Goal: Complete application form

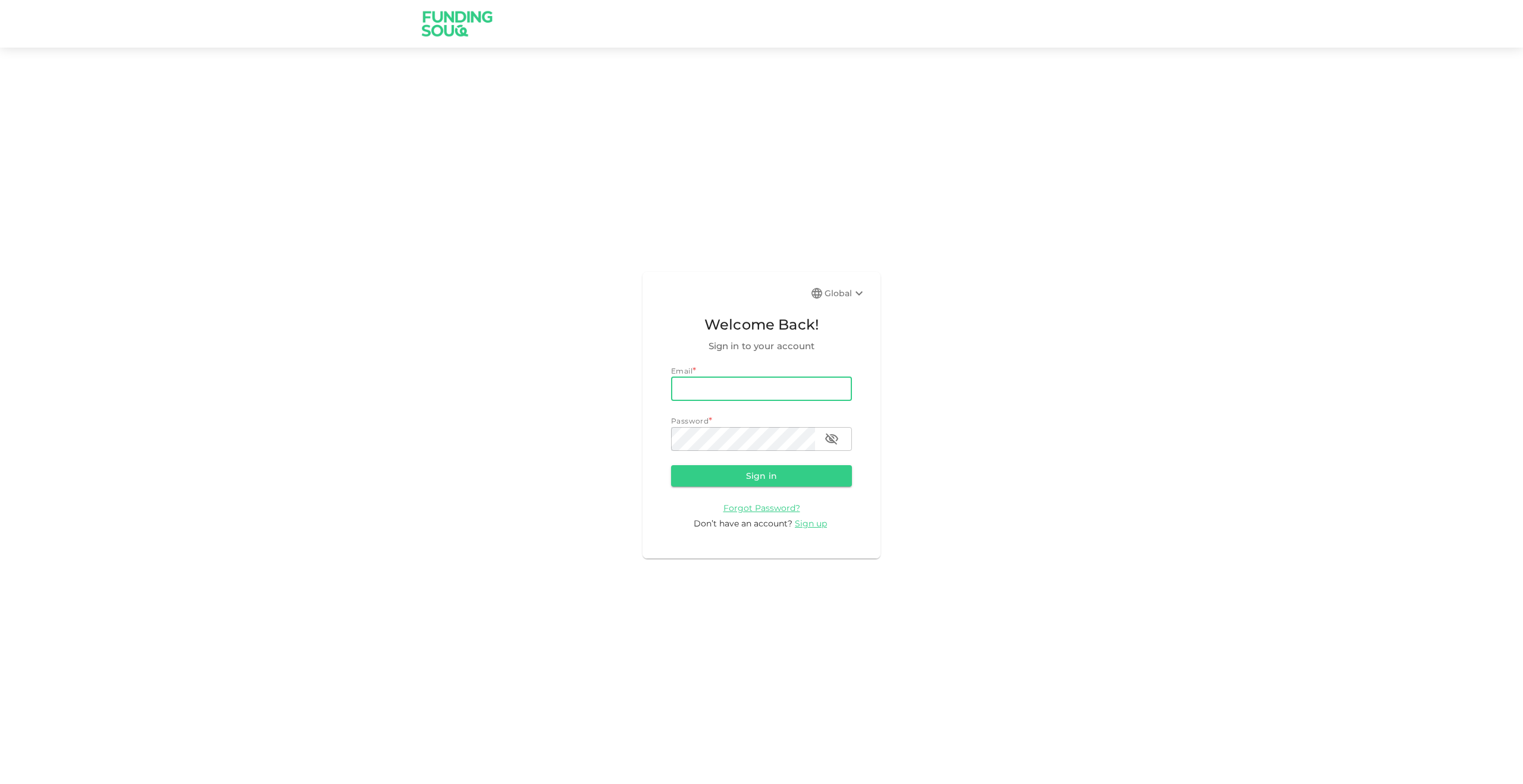
click at [739, 393] on input "email" at bounding box center [762, 389] width 181 height 24
type input "[EMAIL_ADDRESS][DOMAIN_NAME]"
click at [671, 465] on button "Sign in" at bounding box center [762, 475] width 181 height 21
click at [837, 436] on icon "button" at bounding box center [832, 439] width 13 height 11
click at [834, 465] on form "Email email [EMAIL_ADDRESS][DOMAIN_NAME] email Password password password Sign …" at bounding box center [762, 447] width 181 height 165
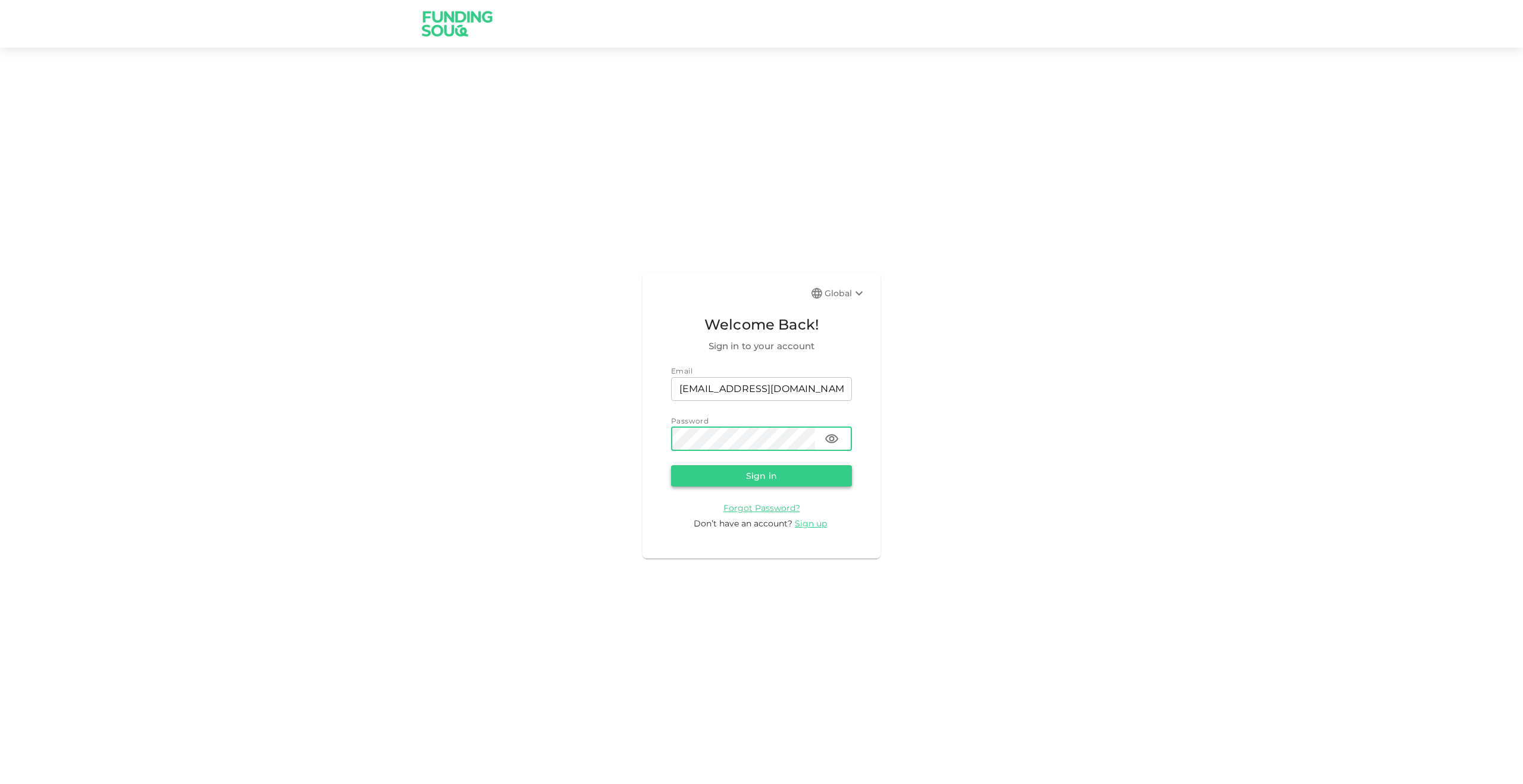
click at [834, 468] on button "Sign in" at bounding box center [762, 475] width 181 height 21
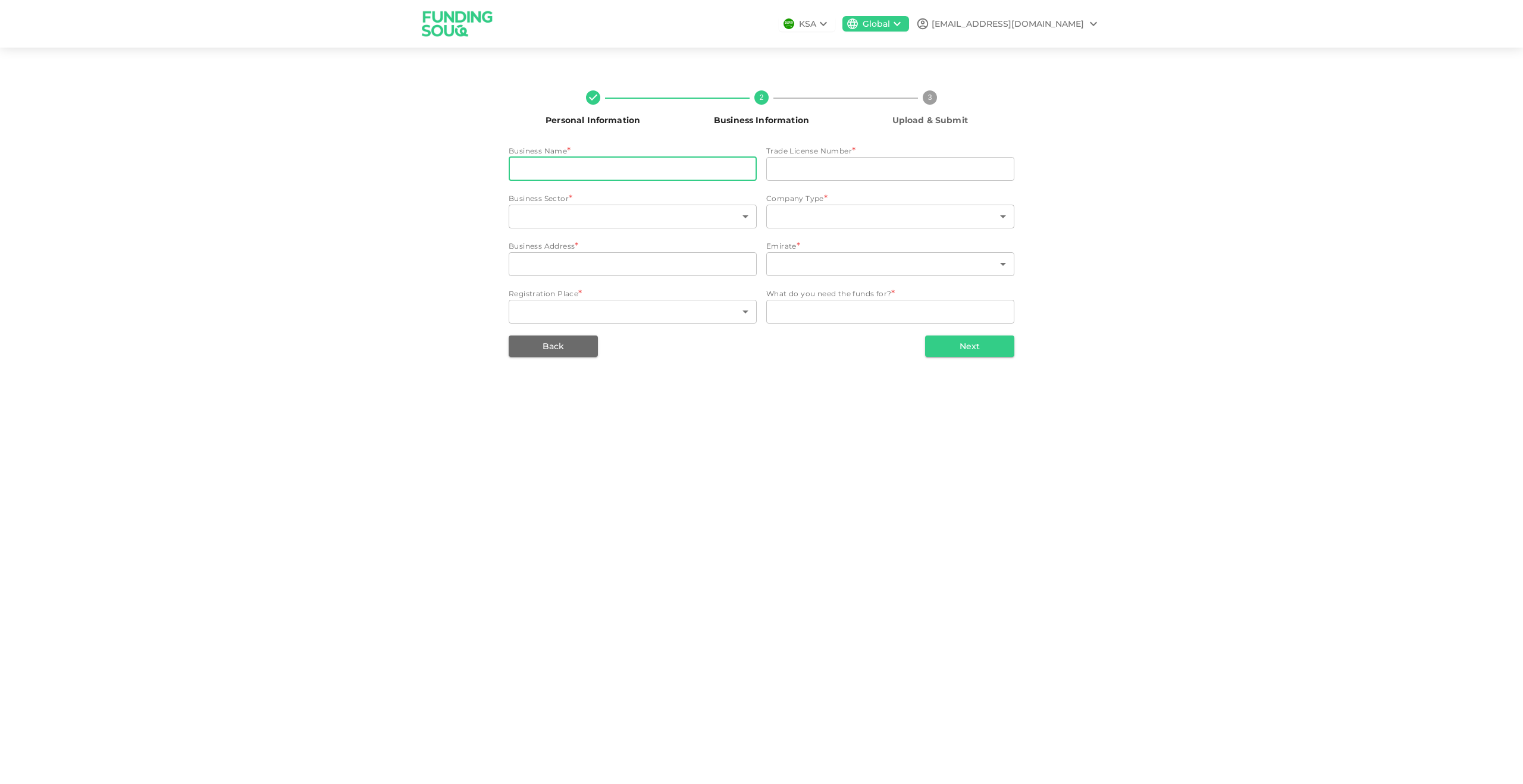
type input "[PERSON_NAME] LLC FZ"
type input "2205137"
type input "161"
type input "2"
type input "Meydan Grandstand, [GEOGRAPHIC_DATA]"
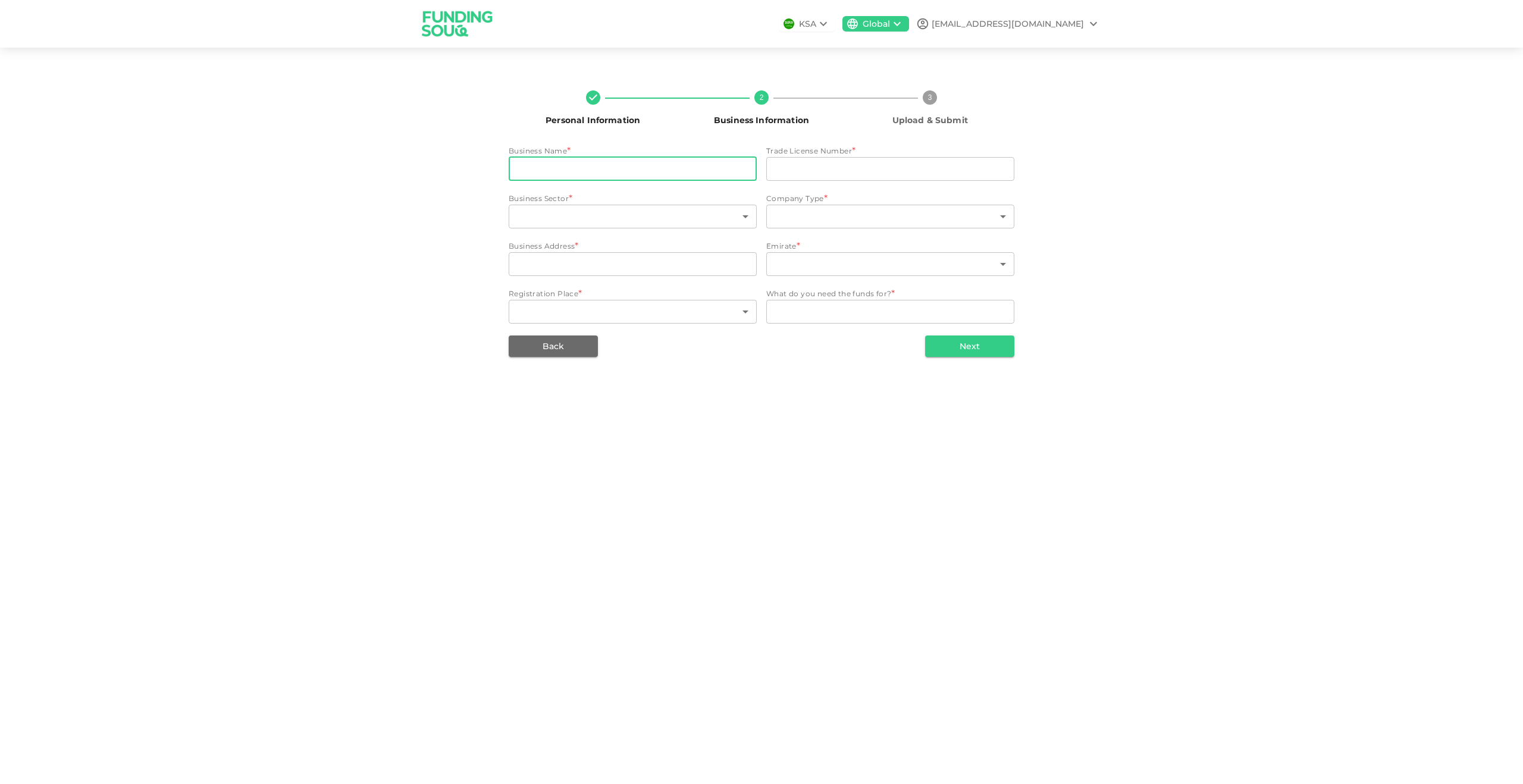
type input "3"
type input "82"
type textarea "Marketing and SaaS (software as a service) development"
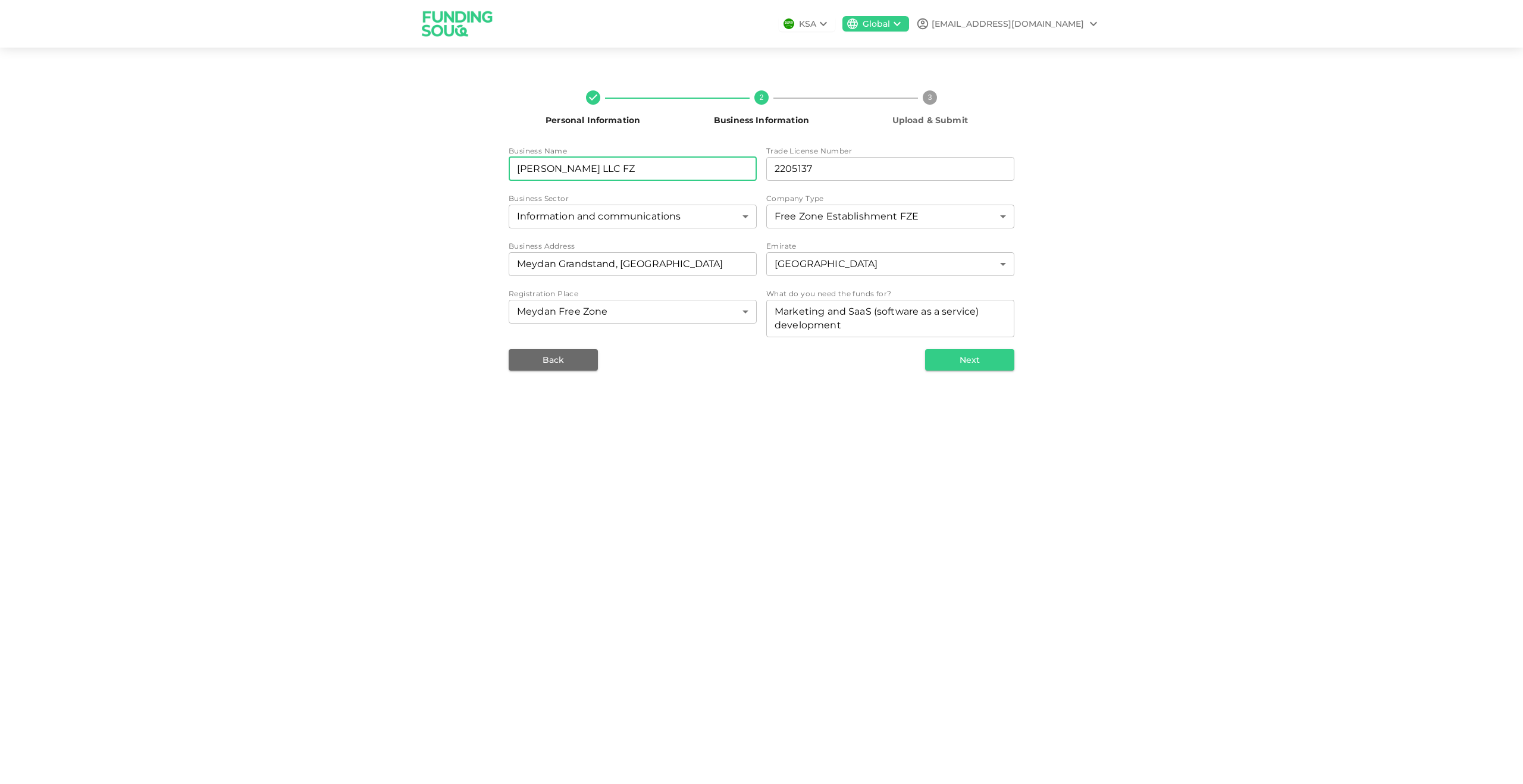
click at [625, 167] on input "[PERSON_NAME] LLC FZ" at bounding box center [633, 169] width 248 height 24
click at [1189, 193] on div "Personal Information 2 Business Information 3 Upload & Submit Business Name bus…" at bounding box center [761, 226] width 1523 height 328
drag, startPoint x: 789, startPoint y: 470, endPoint x: 804, endPoint y: 371, distance: 100.1
click at [794, 463] on div "KSA Global [EMAIL_ADDRESS][DOMAIN_NAME] Personal Information 2 Business Informa…" at bounding box center [761, 392] width 1523 height 784
click at [975, 362] on button "Next" at bounding box center [970, 360] width 89 height 21
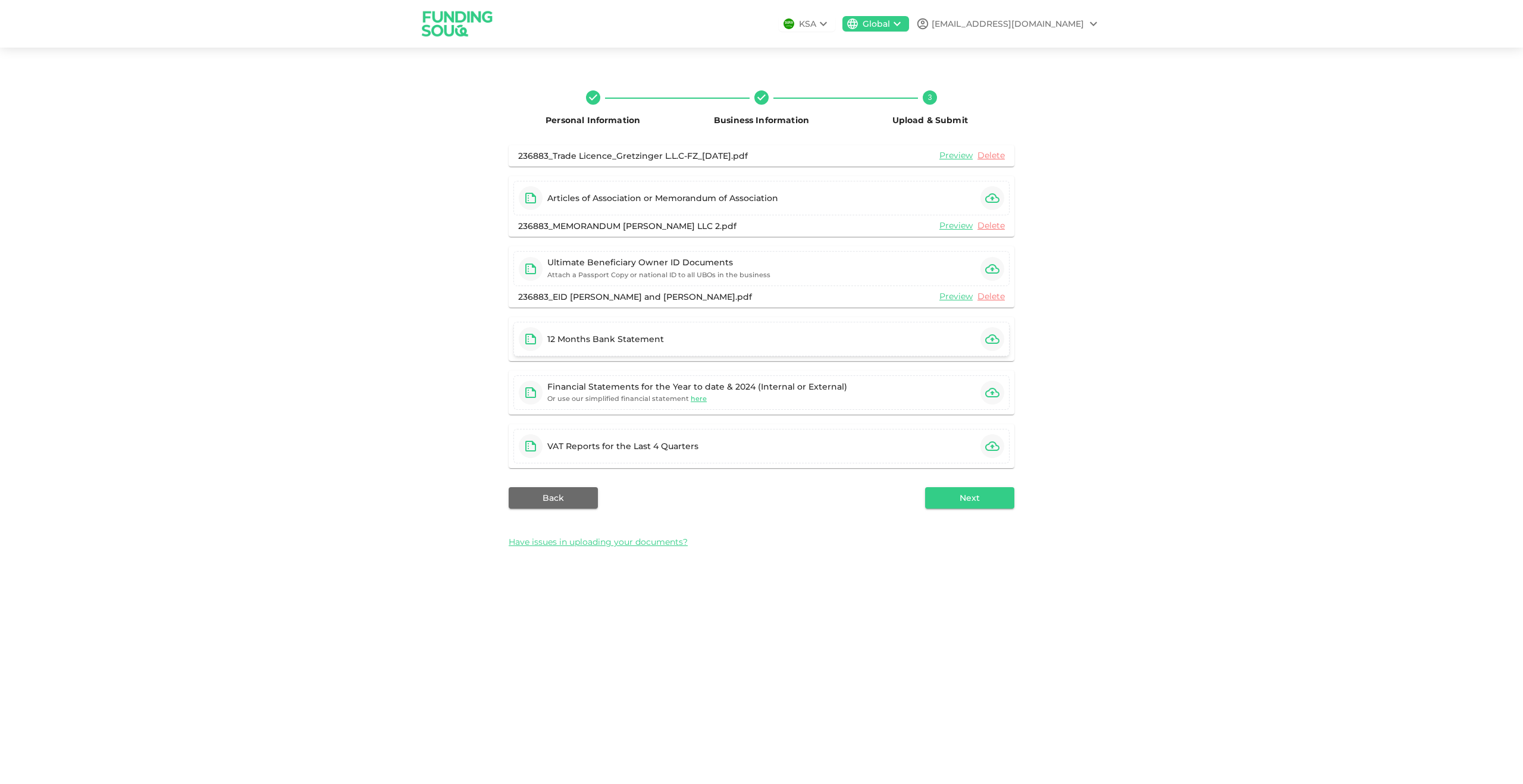
click at [693, 338] on div "12 Months Bank Statement" at bounding box center [762, 338] width 496 height 35
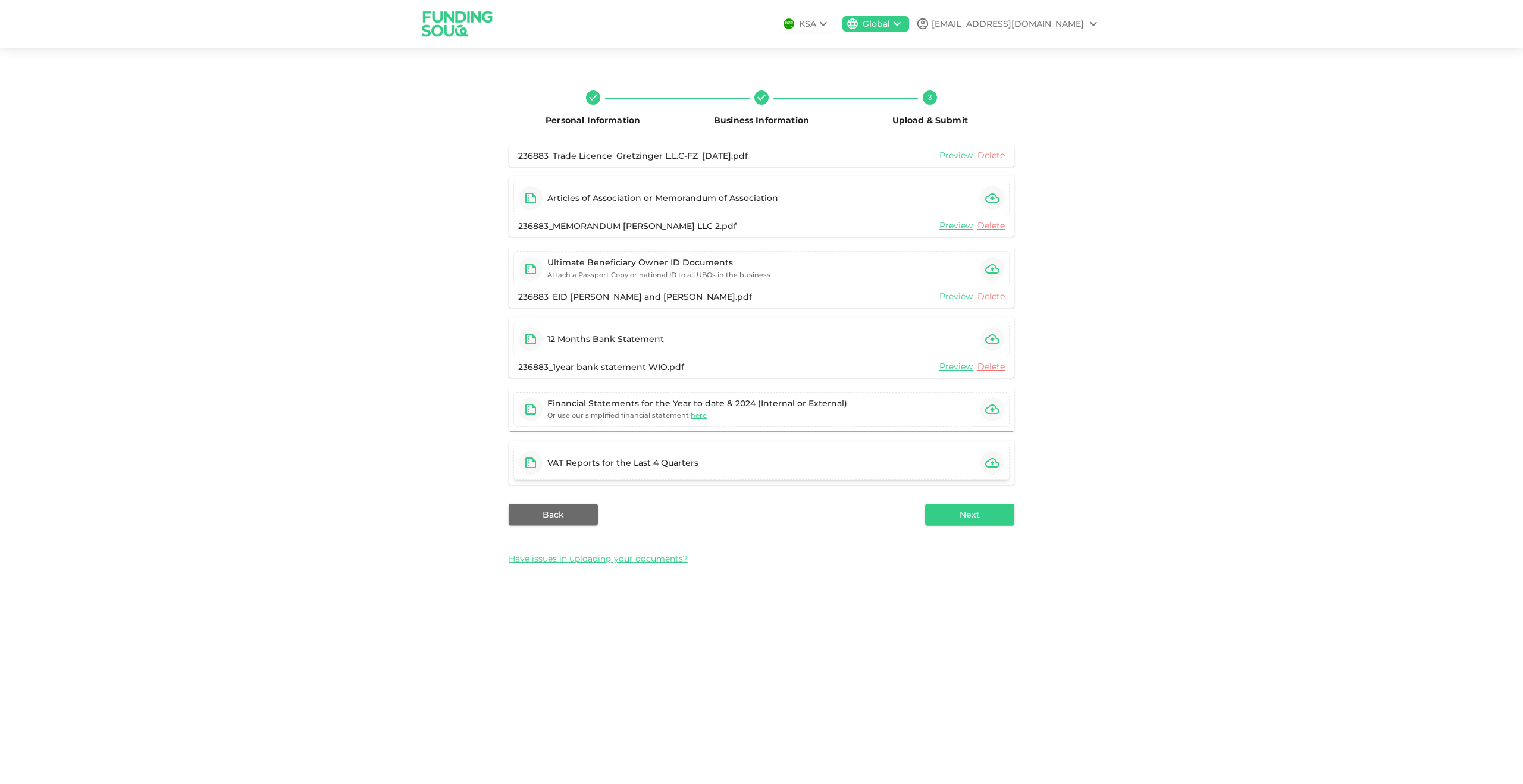
click at [758, 467] on div "VAT Reports for the Last 4 Quarters" at bounding box center [762, 463] width 496 height 35
click at [998, 454] on button "button" at bounding box center [992, 463] width 24 height 24
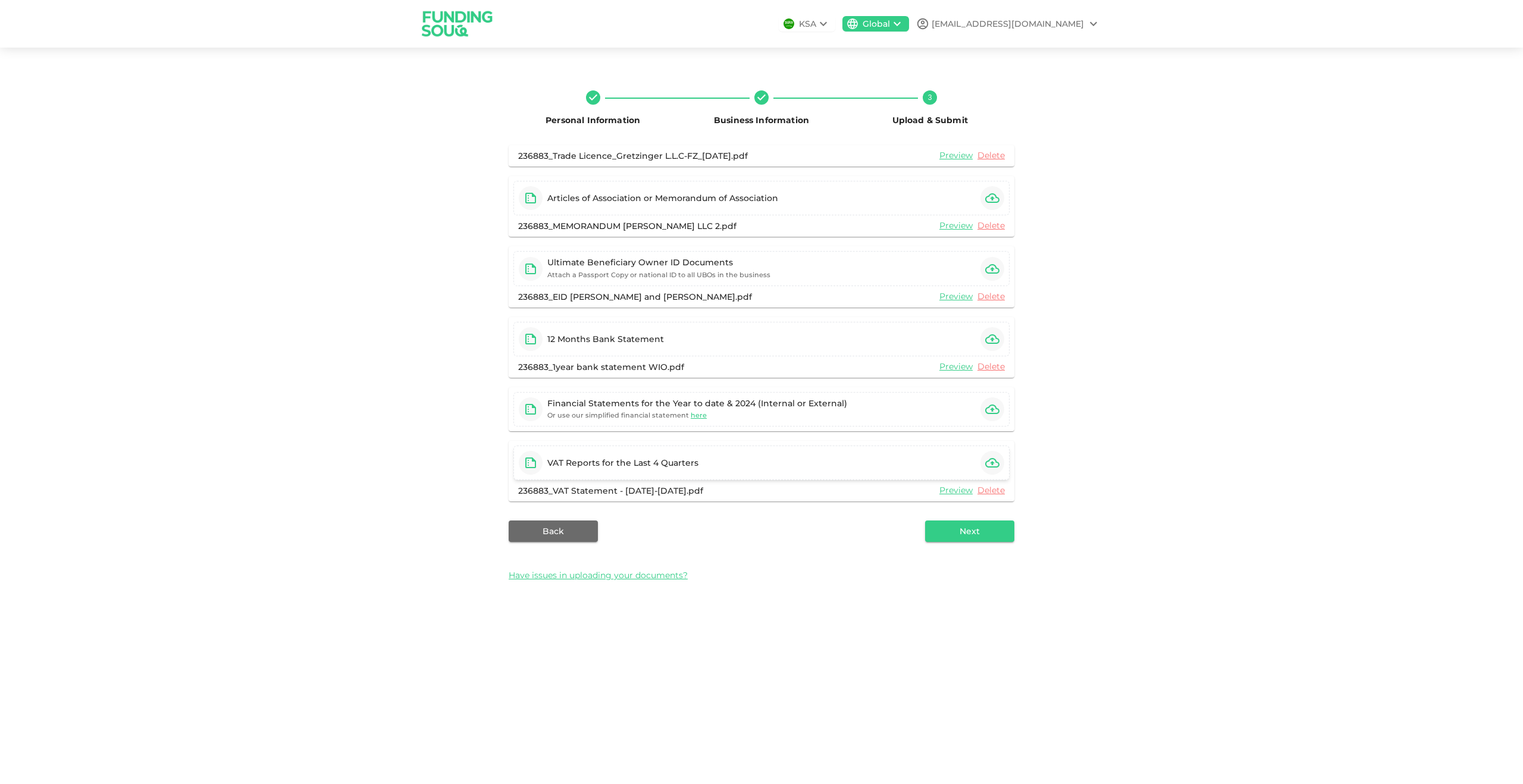
click at [916, 468] on div "VAT Reports for the Last 4 Quarters" at bounding box center [762, 463] width 496 height 35
click at [987, 492] on link "Delete" at bounding box center [991, 490] width 28 height 11
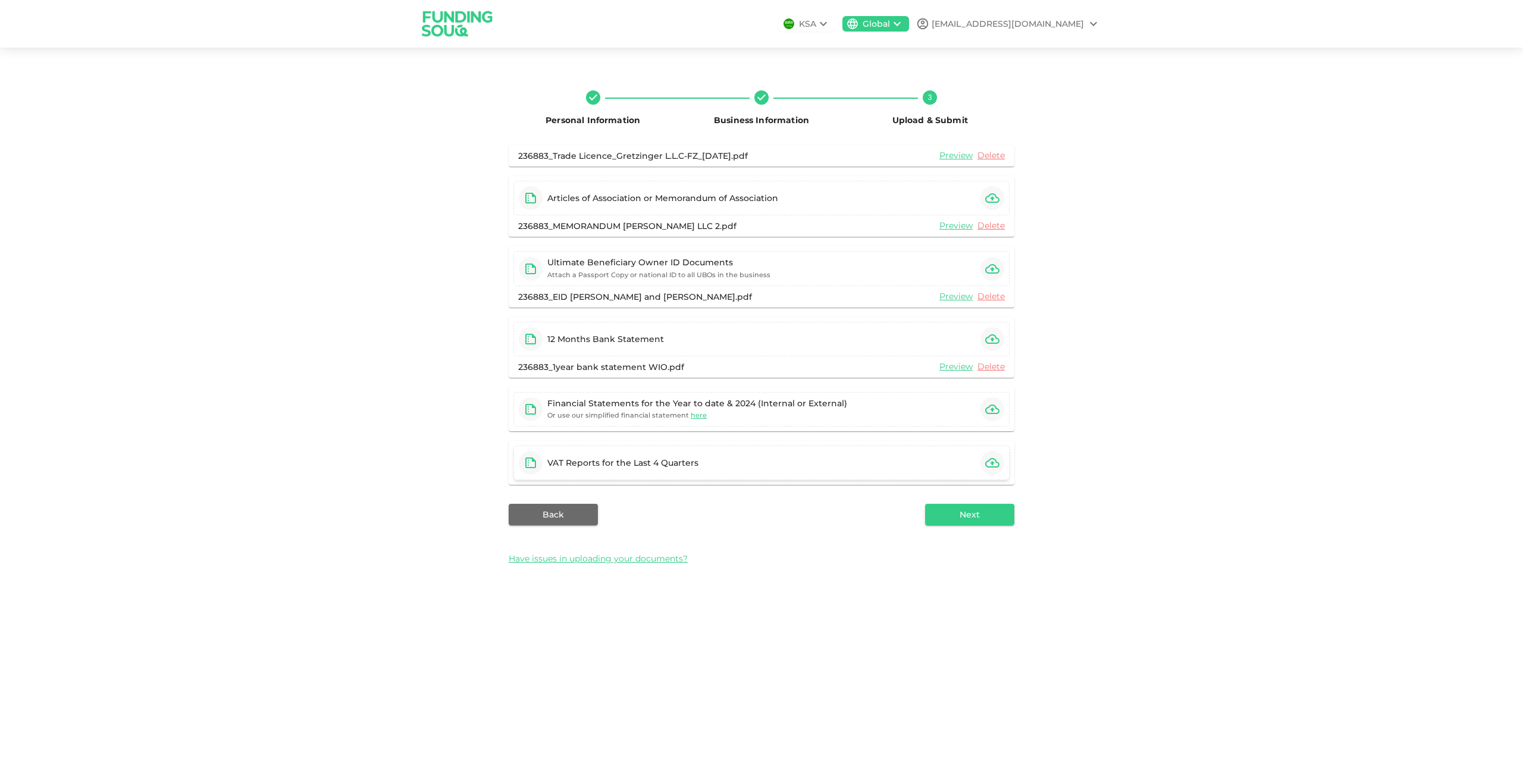
click at [962, 471] on div "VAT Reports for the Last 4 Quarters" at bounding box center [762, 463] width 496 height 35
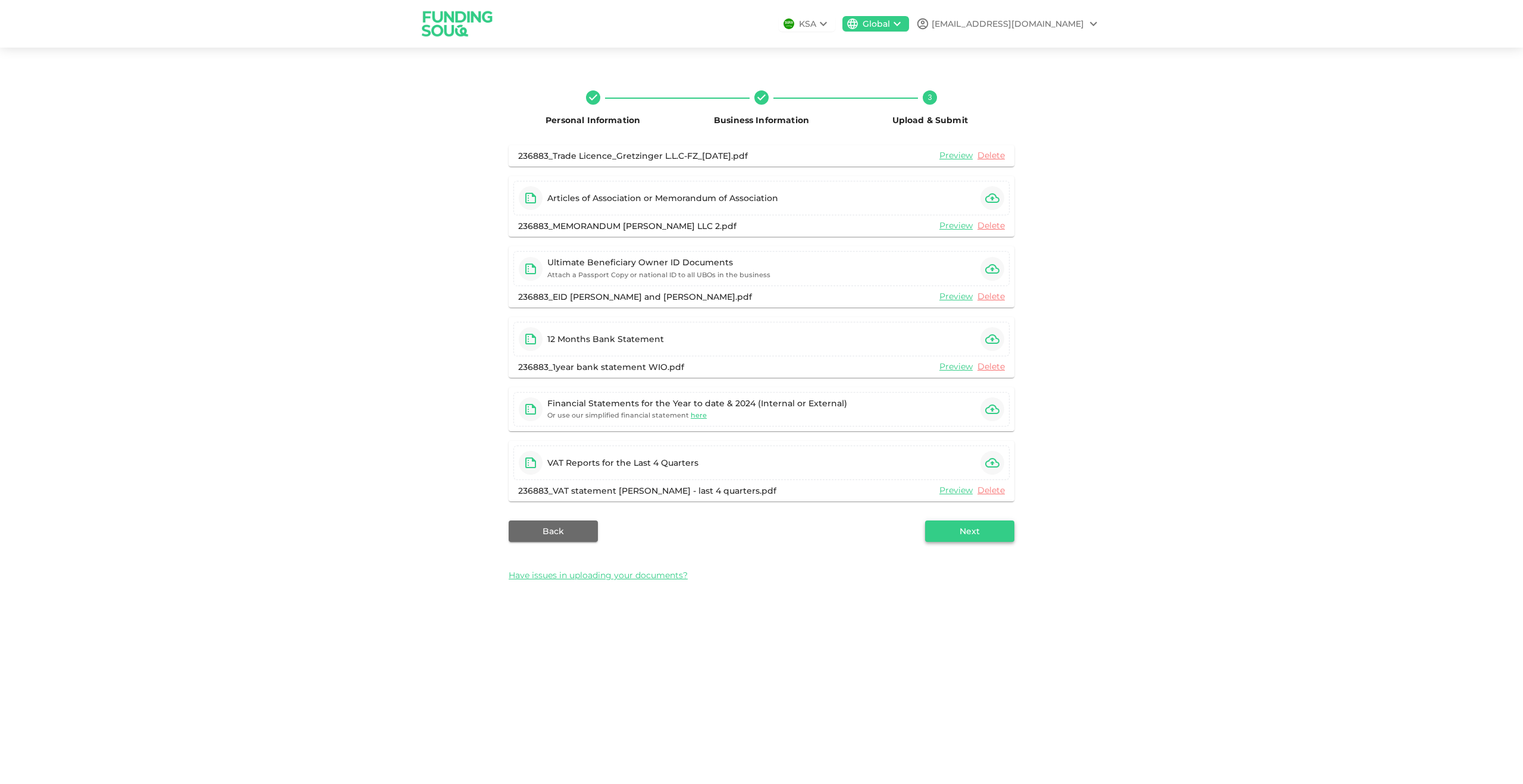
click at [977, 530] on button "Next" at bounding box center [970, 531] width 89 height 21
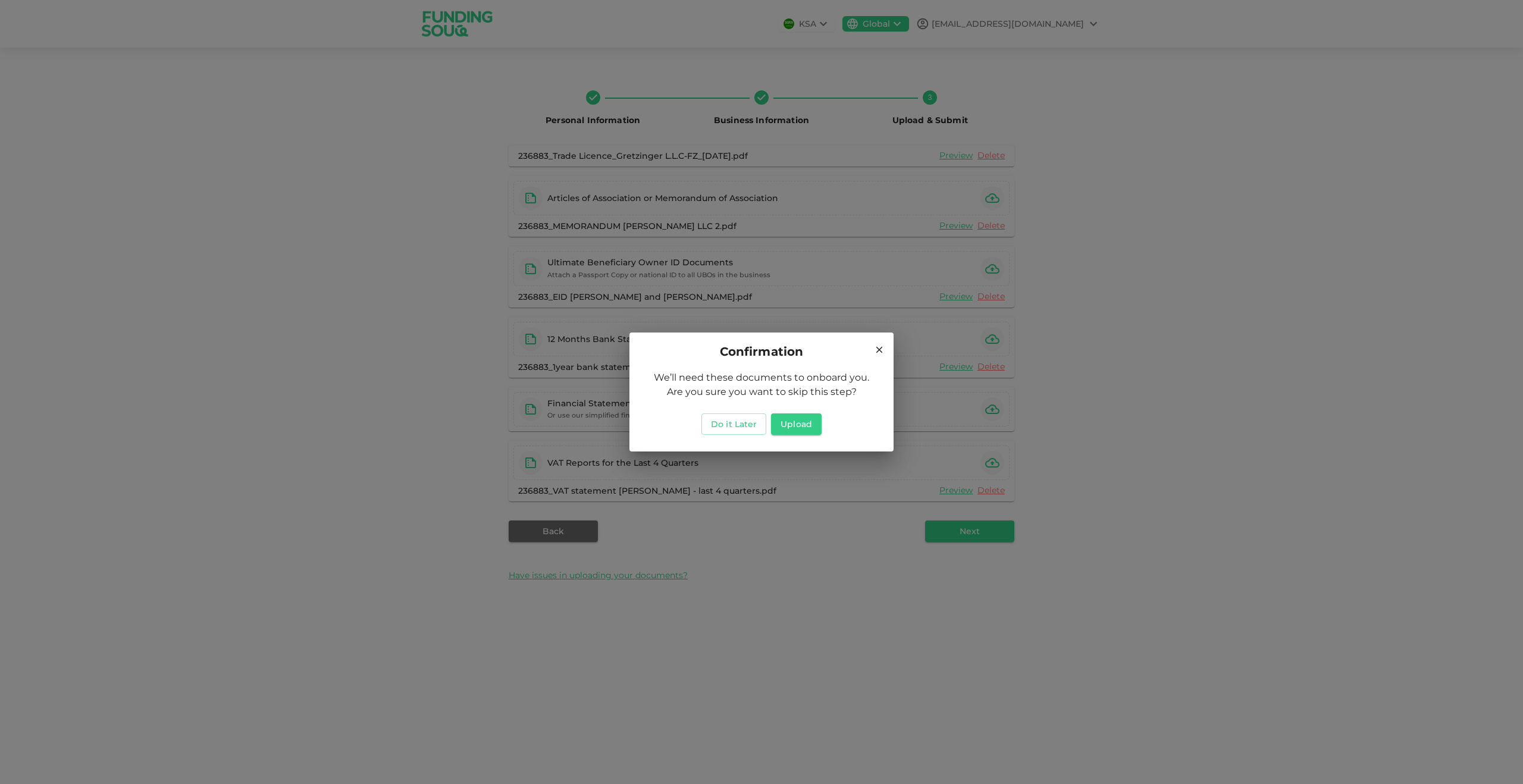
click at [880, 349] on icon at bounding box center [879, 350] width 6 height 6
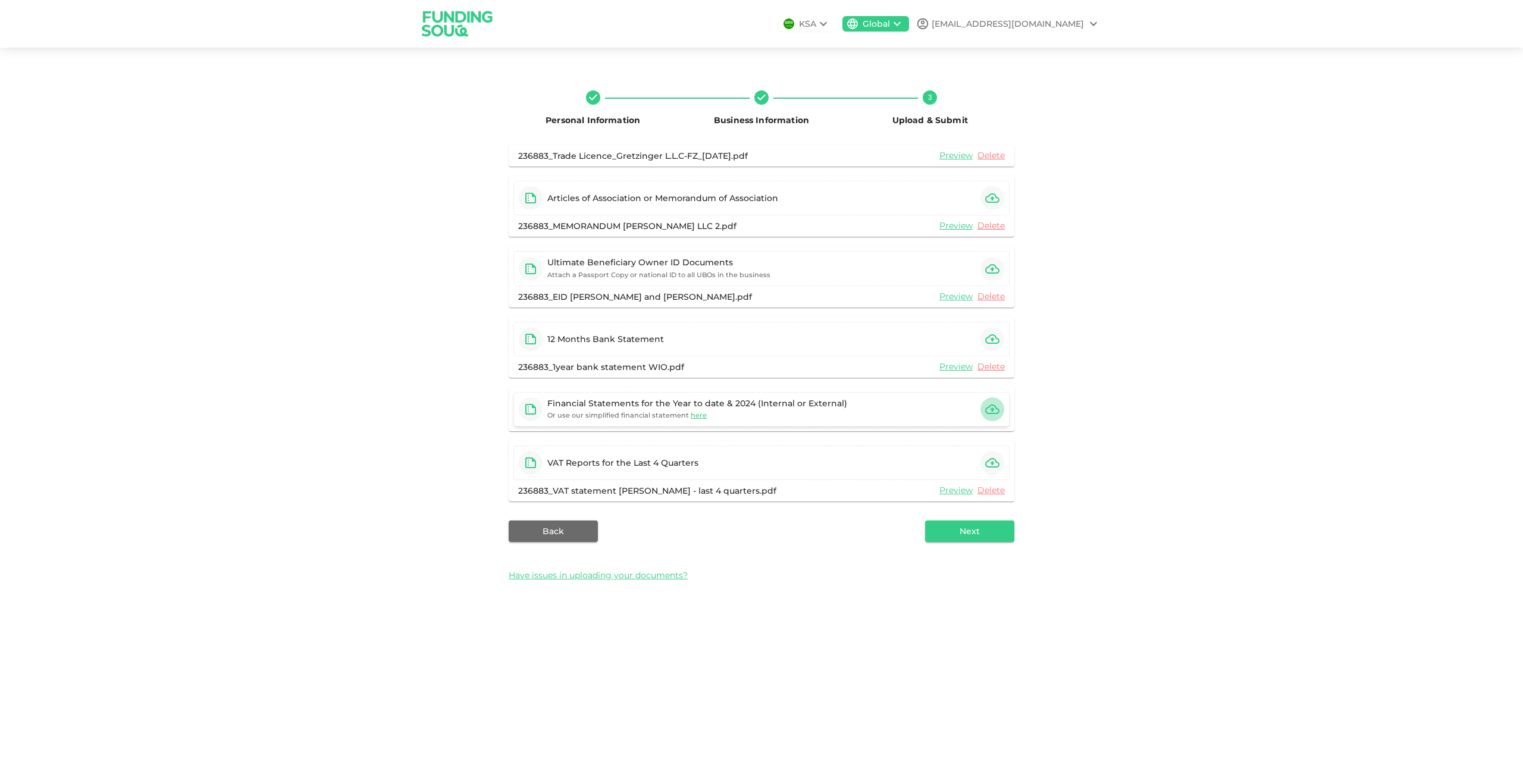
click at [984, 410] on button "button" at bounding box center [992, 409] width 24 height 24
click at [693, 413] on span "here" at bounding box center [698, 415] width 16 height 8
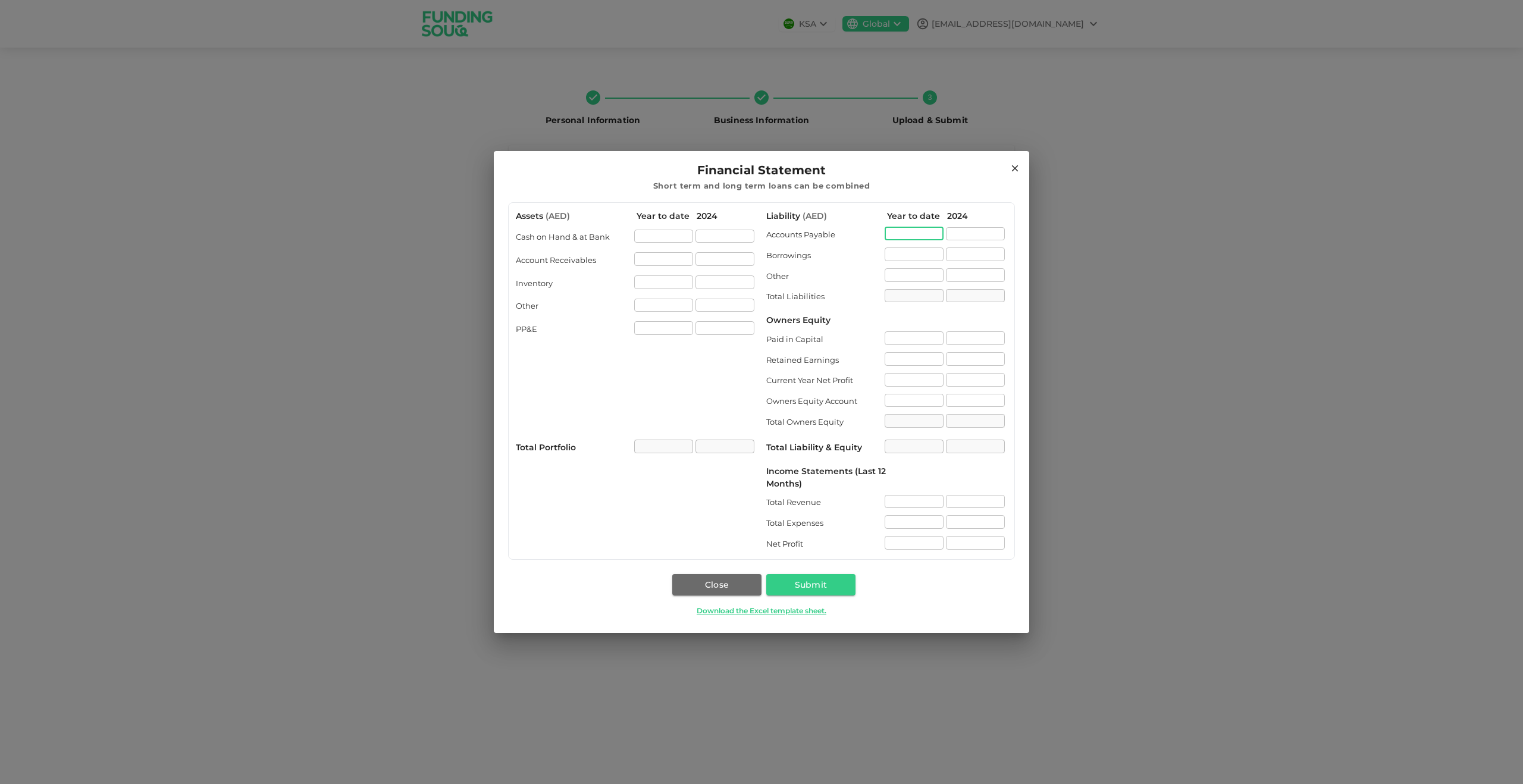
click at [934, 235] on input "liability.accountPayable[0].value" at bounding box center [914, 234] width 59 height 13
click at [903, 501] on input "incomeStatements.totalRevenue[0].value" at bounding box center [914, 501] width 59 height 13
type input "720000"
click at [919, 544] on div "Liability ( AED ) Year to date 2024 Accounts Payable ​ ​ Borrowings ​ ​ Other ​…" at bounding box center [886, 381] width 241 height 342
type input "300000"
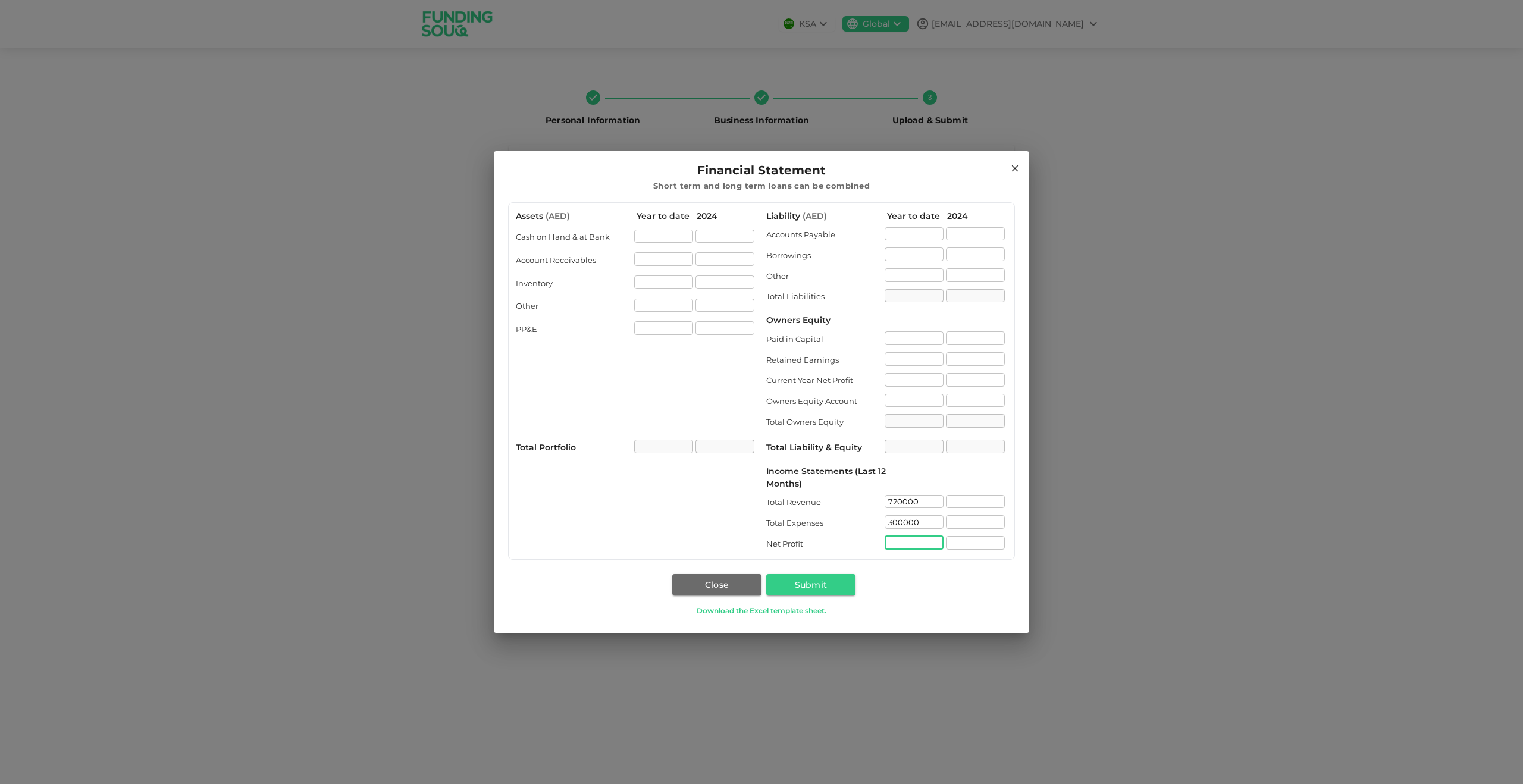
click at [919, 544] on input "incomeStatements.netProfit[0].value" at bounding box center [914, 542] width 59 height 13
drag, startPoint x: 880, startPoint y: 543, endPoint x: 847, endPoint y: 538, distance: 33.4
click at [847, 538] on div "Net Profit 200000 ​ ​" at bounding box center [886, 544] width 241 height 16
click at [898, 542] on input "200000" at bounding box center [914, 542] width 59 height 13
click at [899, 542] on input "200000" at bounding box center [914, 542] width 59 height 13
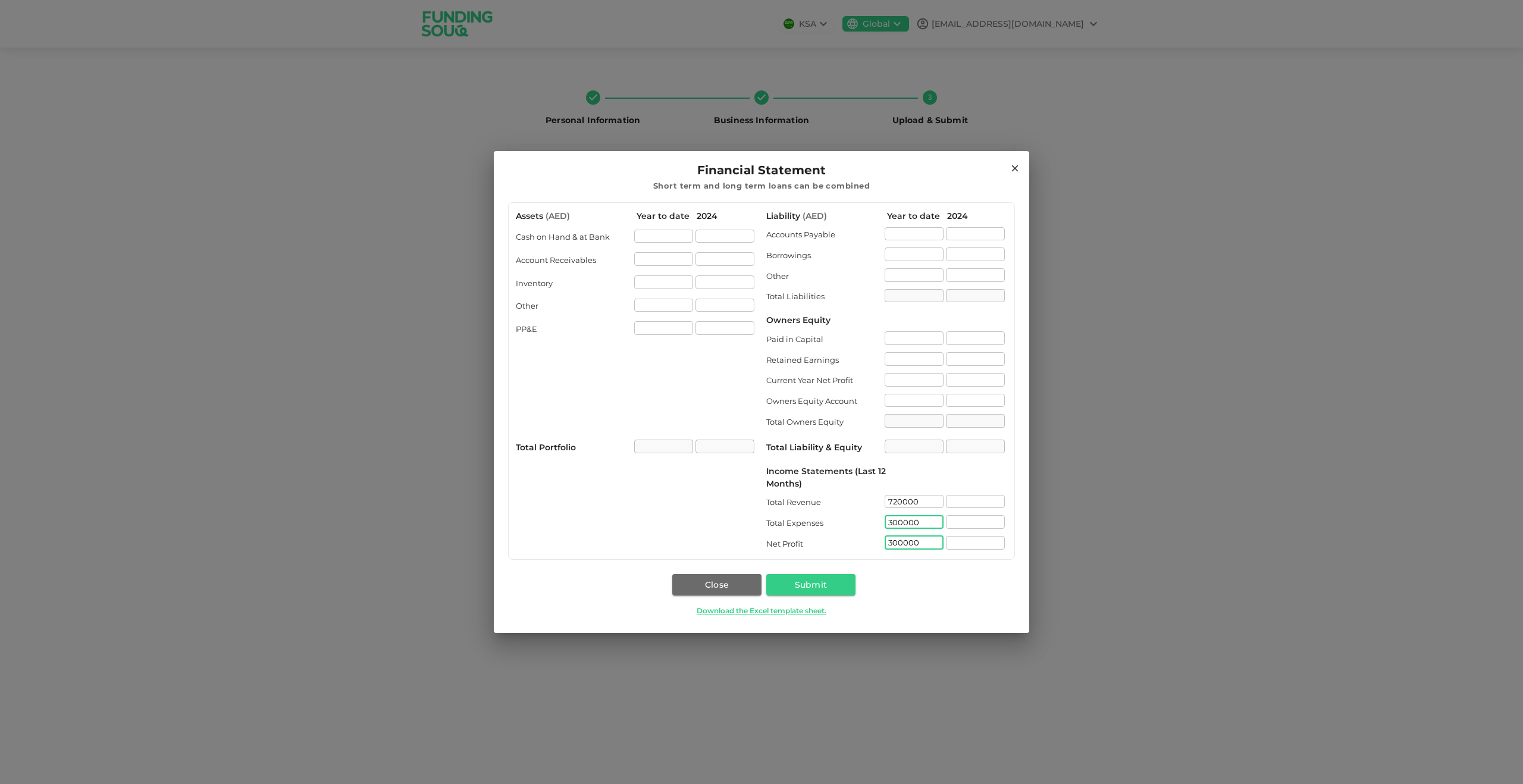
type input "300000"
click at [902, 522] on input "300000" at bounding box center [914, 521] width 59 height 13
type input "420000"
click at [913, 449] on div "​" at bounding box center [914, 447] width 59 height 16
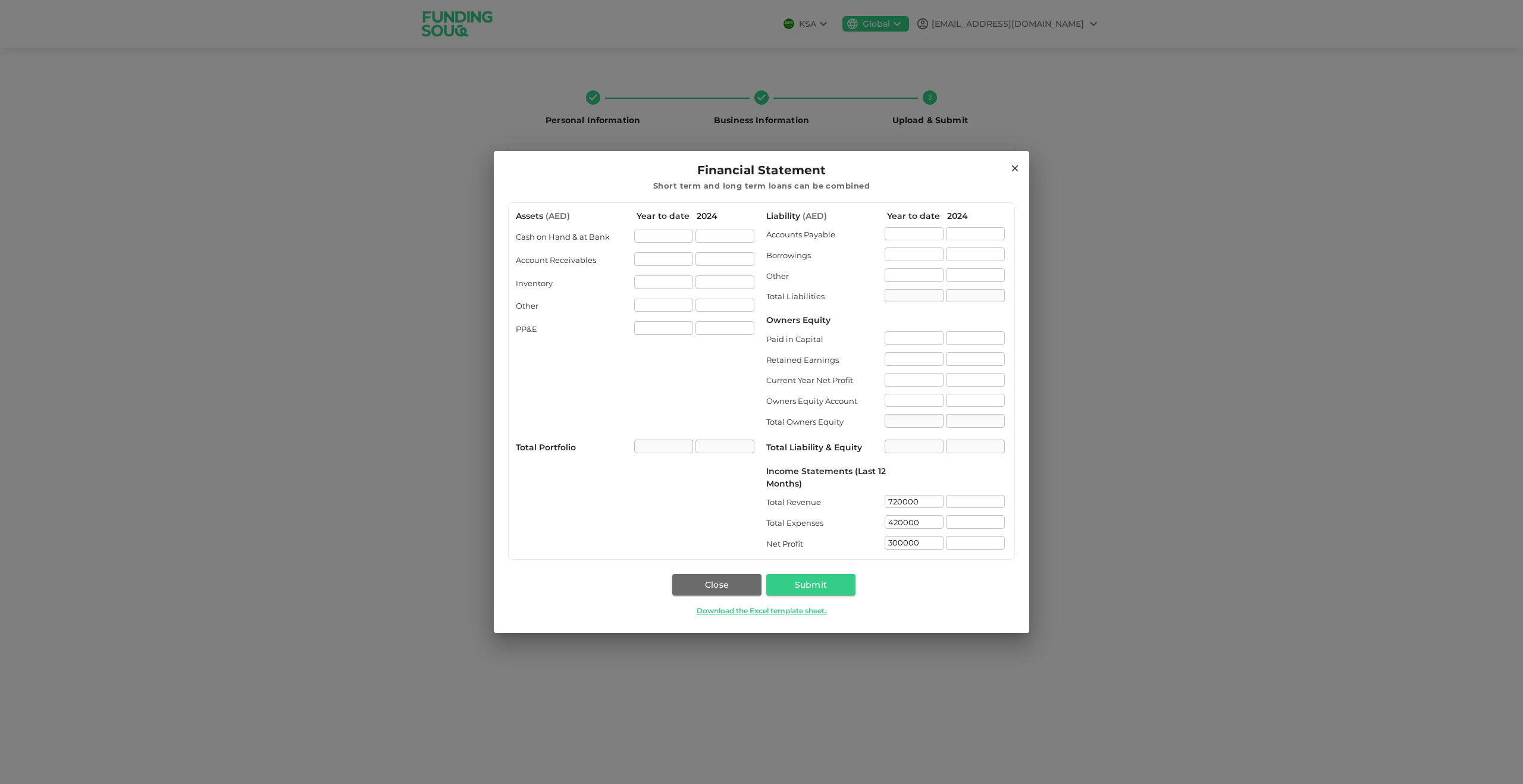
click at [915, 417] on div "​" at bounding box center [914, 422] width 59 height 16
click at [966, 501] on input "incomeStatements.totalRevenue[1].value" at bounding box center [975, 501] width 59 height 13
click at [969, 523] on input "incomeStatements.totalExpenses[1].value" at bounding box center [975, 521] width 59 height 13
click at [968, 499] on input "incomeStatements.totalRevenue[1].value" at bounding box center [975, 501] width 59 height 13
click at [892, 476] on div "Income Statements (Last 12 Months)" at bounding box center [886, 477] width 241 height 25
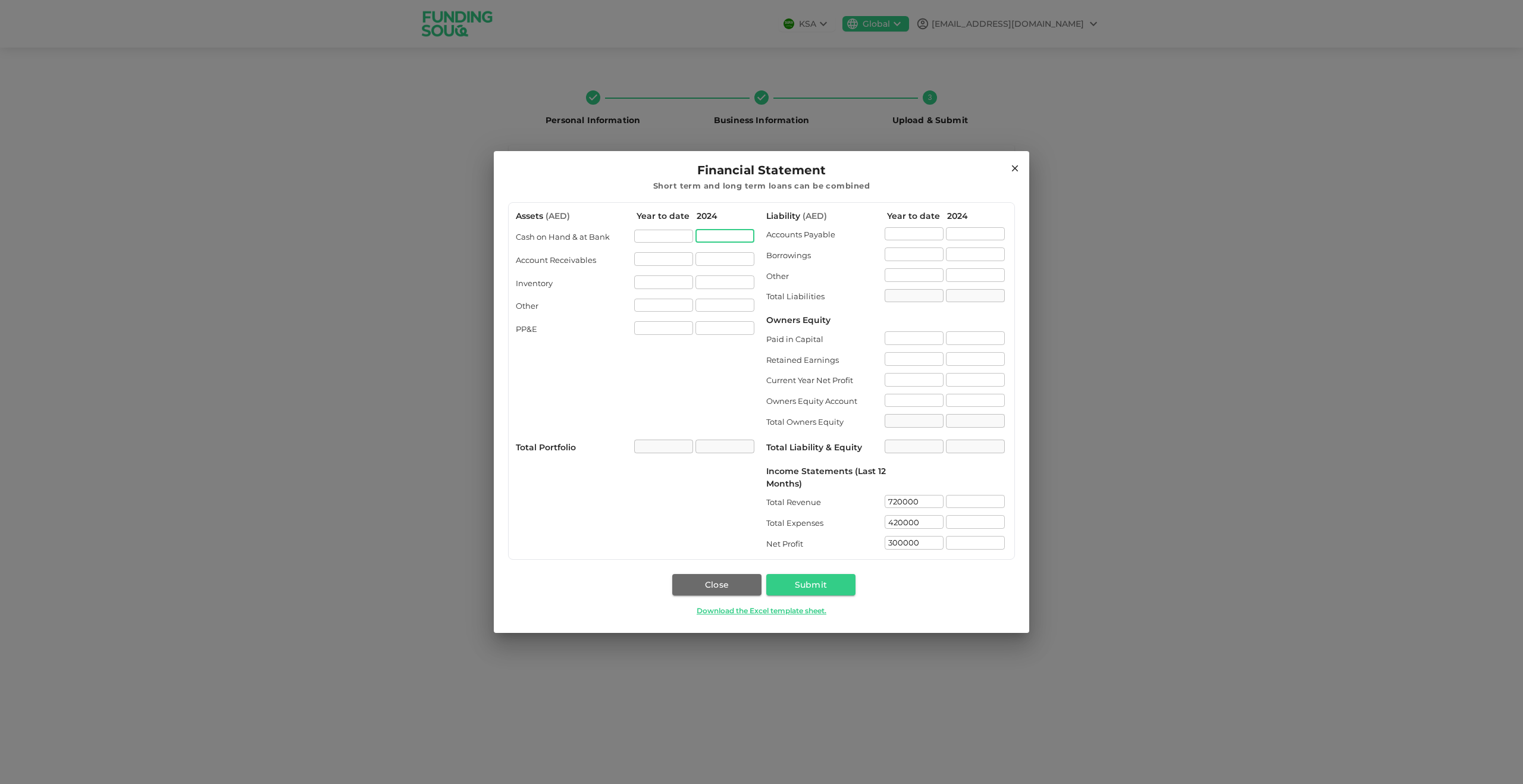
click at [731, 237] on input "assets.cashOnHandAtBank[1].value" at bounding box center [724, 236] width 59 height 13
click at [715, 212] on div "2024" at bounding box center [727, 216] width 60 height 13
click at [664, 439] on div "​" at bounding box center [663, 447] width 59 height 16
click at [893, 379] on input "liability.currentYearNetProfit[0].value" at bounding box center [914, 379] width 59 height 13
